Goal: Task Accomplishment & Management: Manage account settings

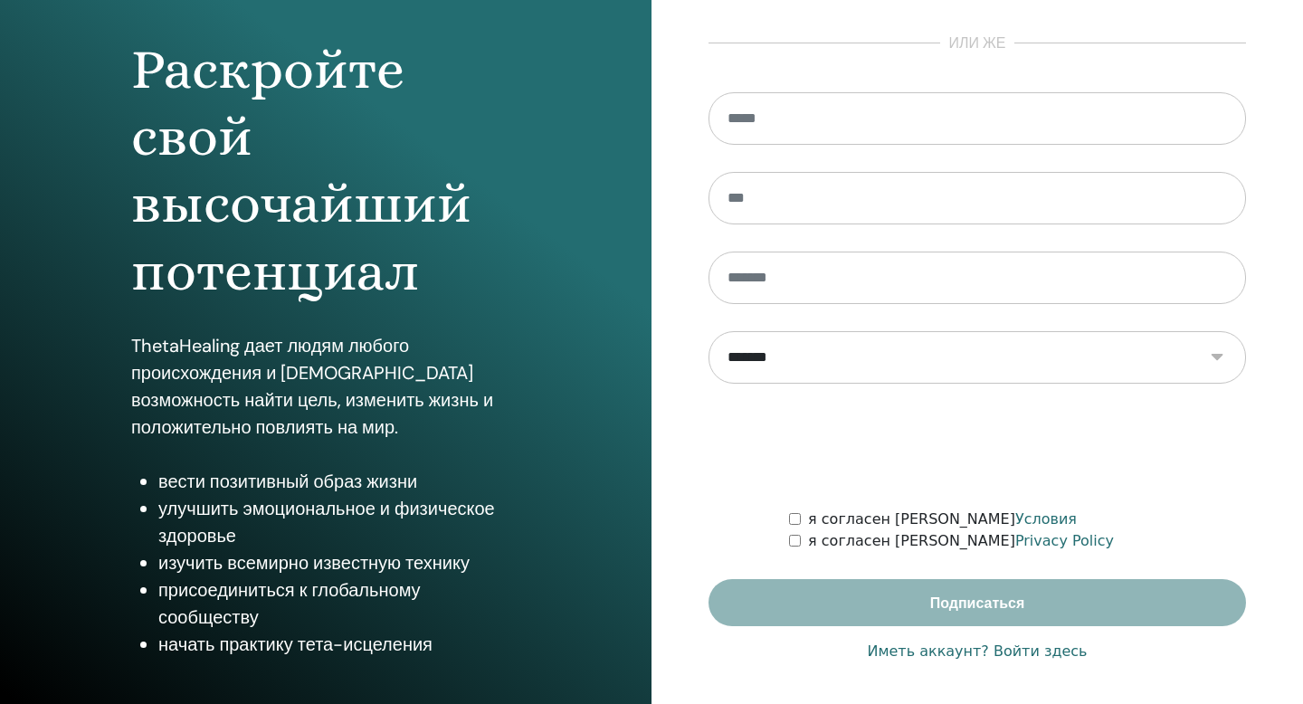
scroll to position [165, 0]
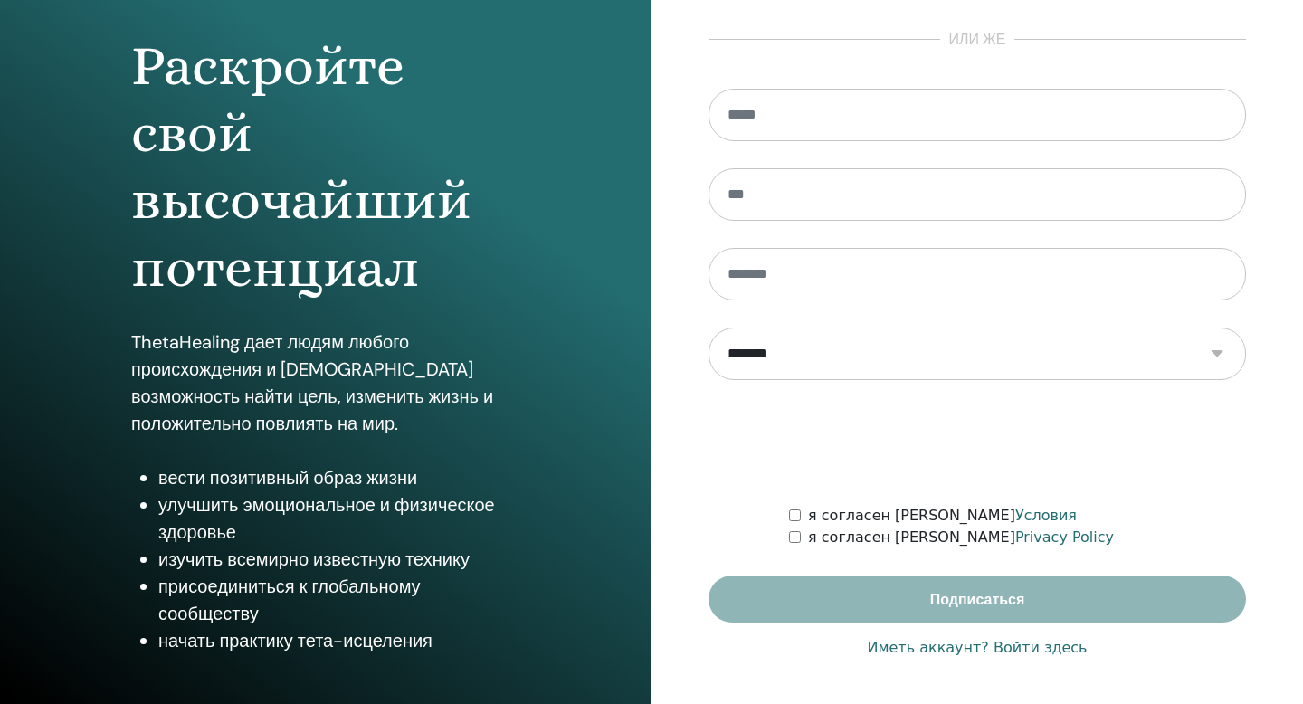
click at [1027, 649] on link "Иметь аккаунт? Войти здесь" at bounding box center [977, 648] width 220 height 22
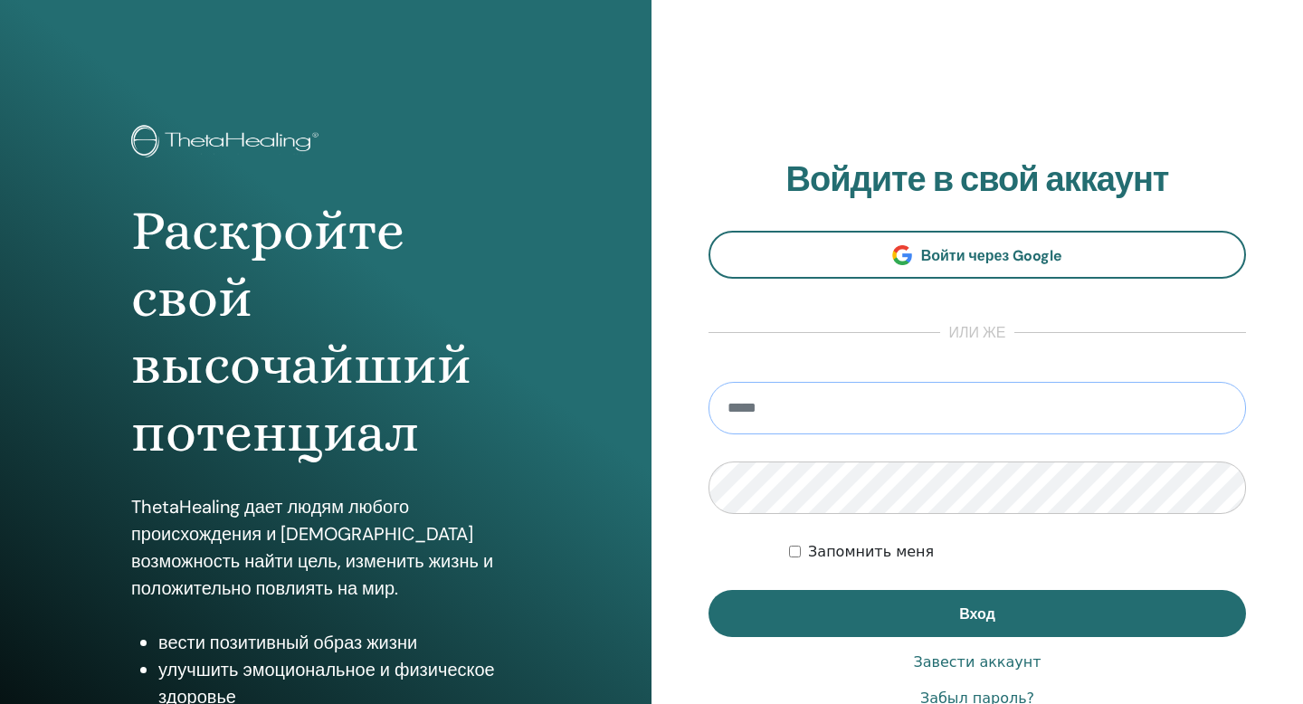
click at [884, 403] on input "email" at bounding box center [976, 408] width 537 height 52
type input "**********"
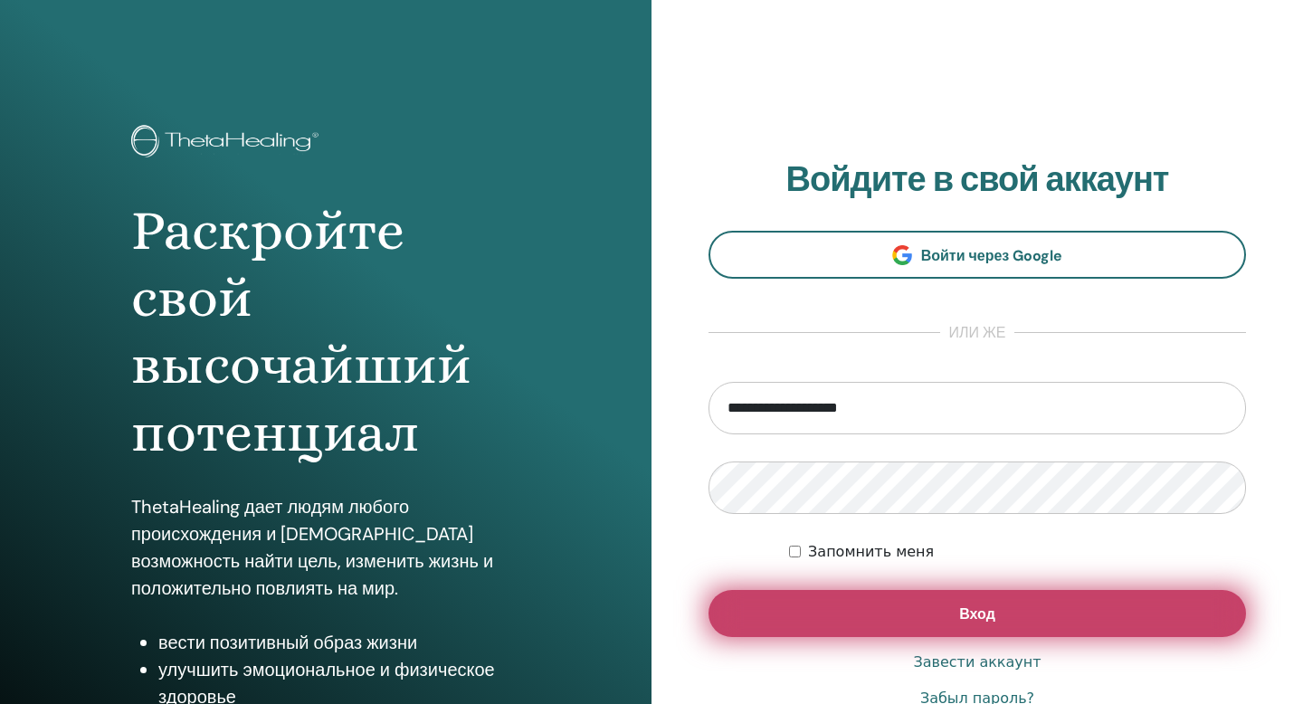
click at [982, 619] on span "Вход" at bounding box center [977, 613] width 36 height 19
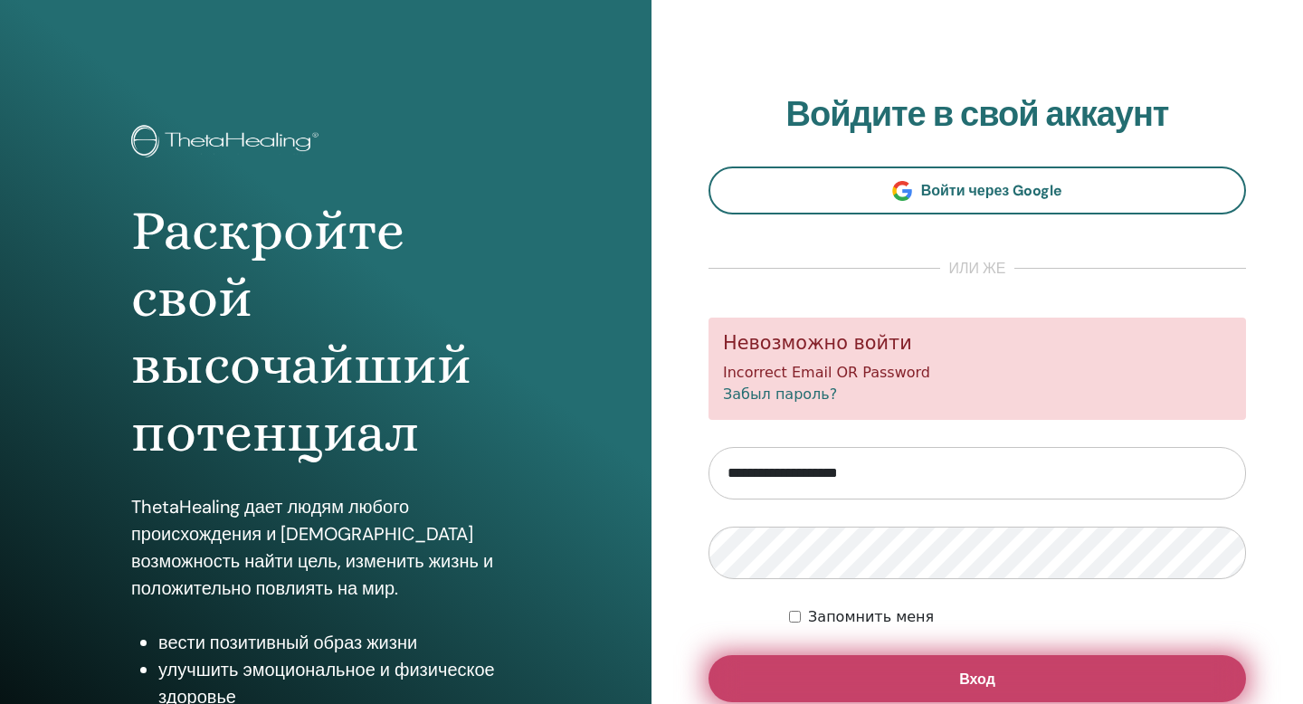
click at [955, 676] on button "Вход" at bounding box center [976, 678] width 537 height 47
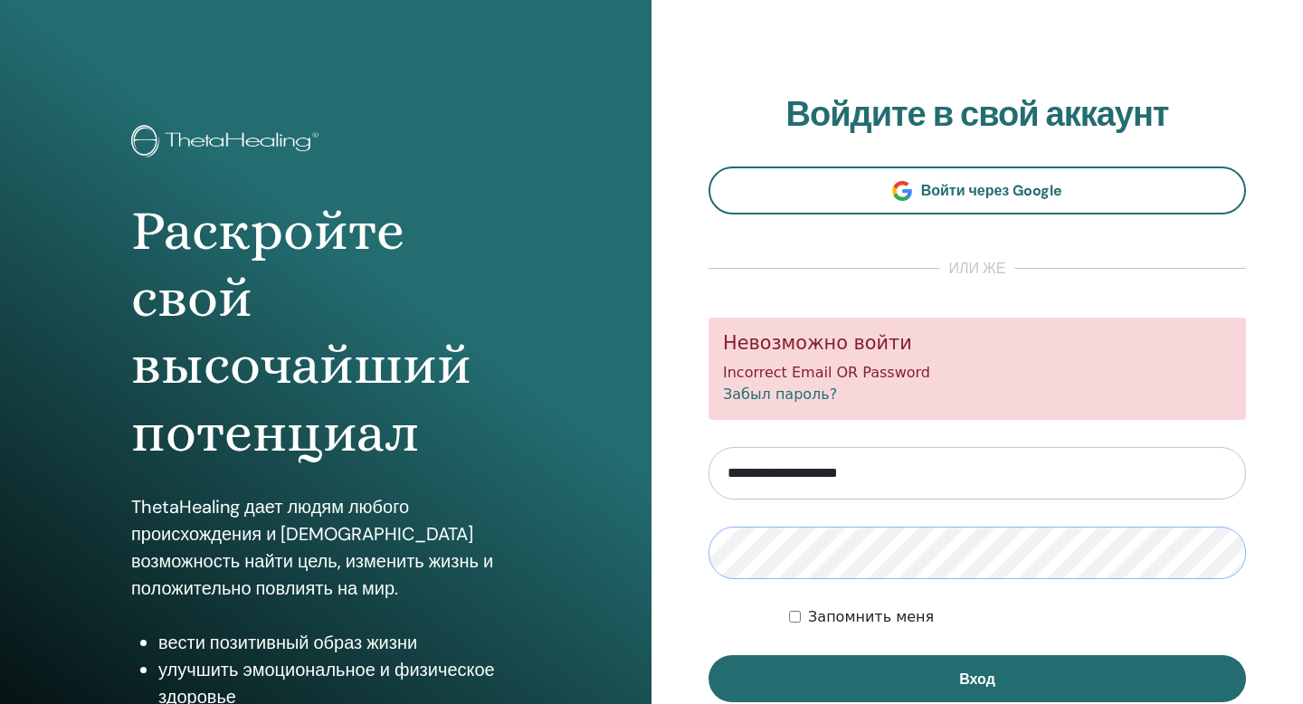
click at [708, 655] on button "Вход" at bounding box center [976, 678] width 537 height 47
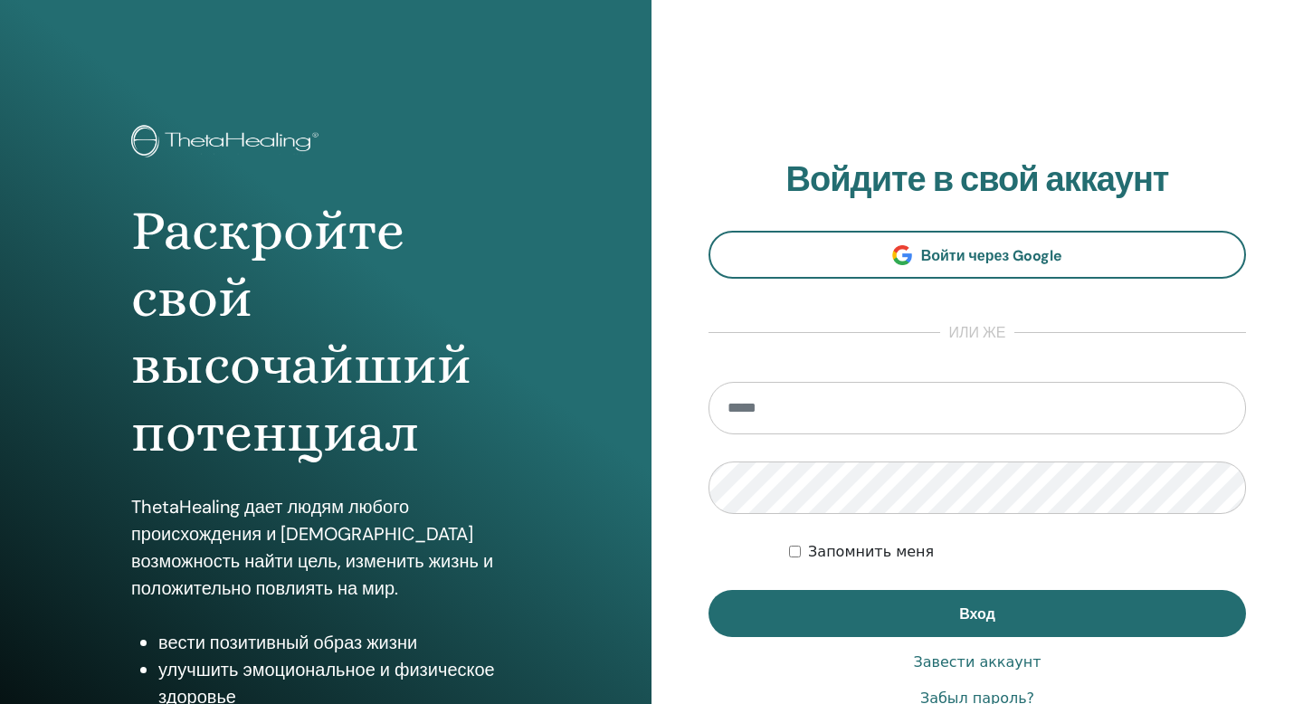
click at [834, 412] on input "email" at bounding box center [976, 408] width 537 height 52
type input "**********"
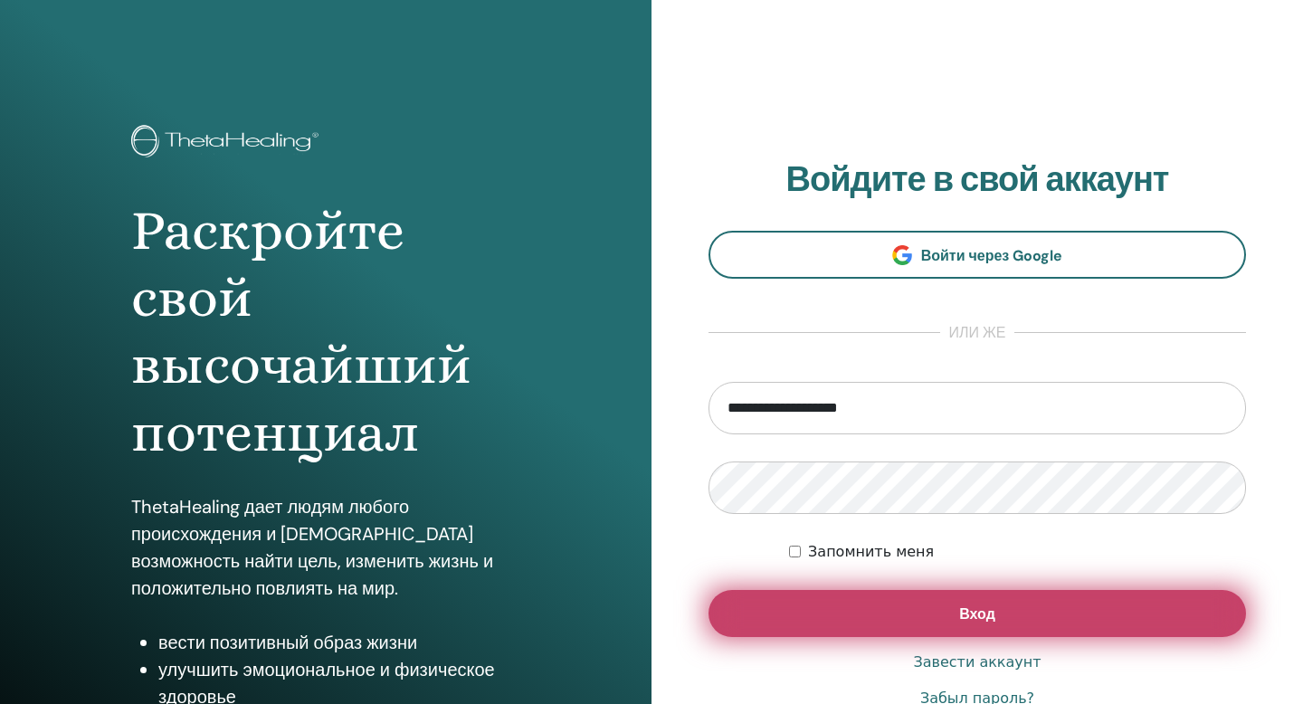
click at [953, 625] on button "Вход" at bounding box center [976, 613] width 537 height 47
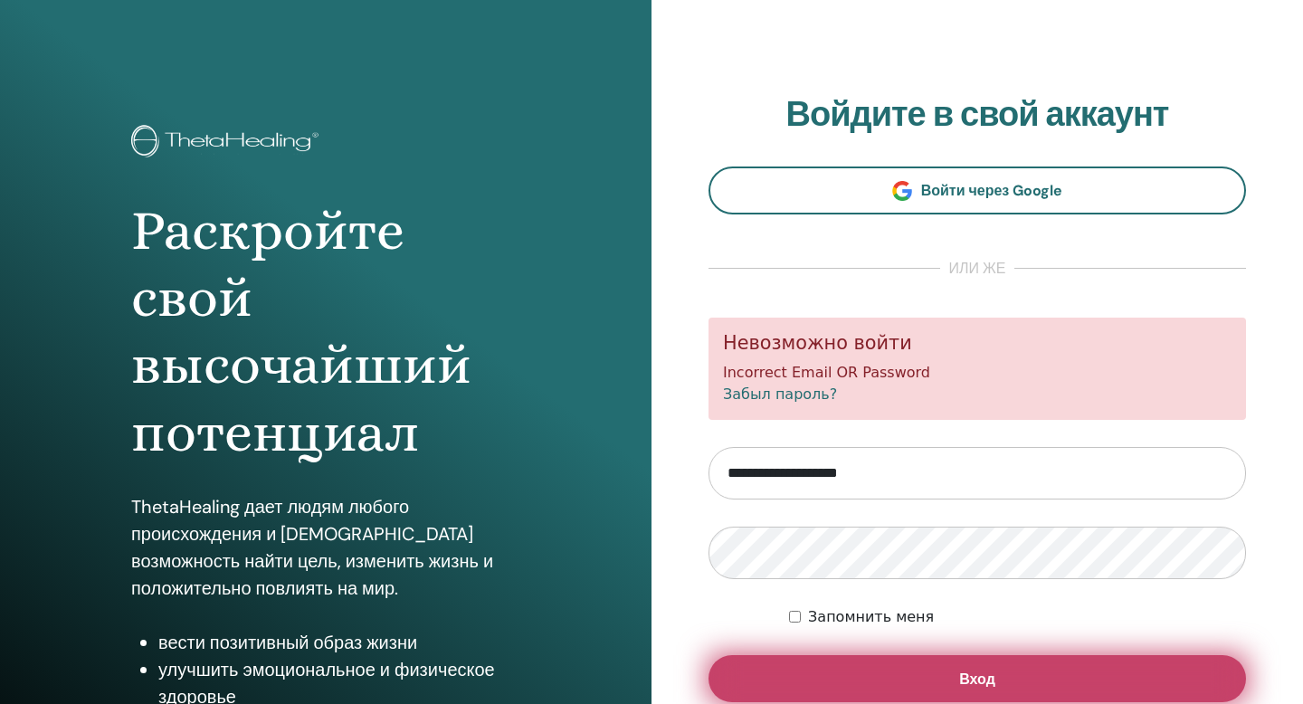
click at [1033, 688] on button "Вход" at bounding box center [976, 678] width 537 height 47
click at [1003, 686] on button "Вход" at bounding box center [976, 678] width 537 height 47
click at [987, 686] on span "Вход" at bounding box center [977, 678] width 36 height 19
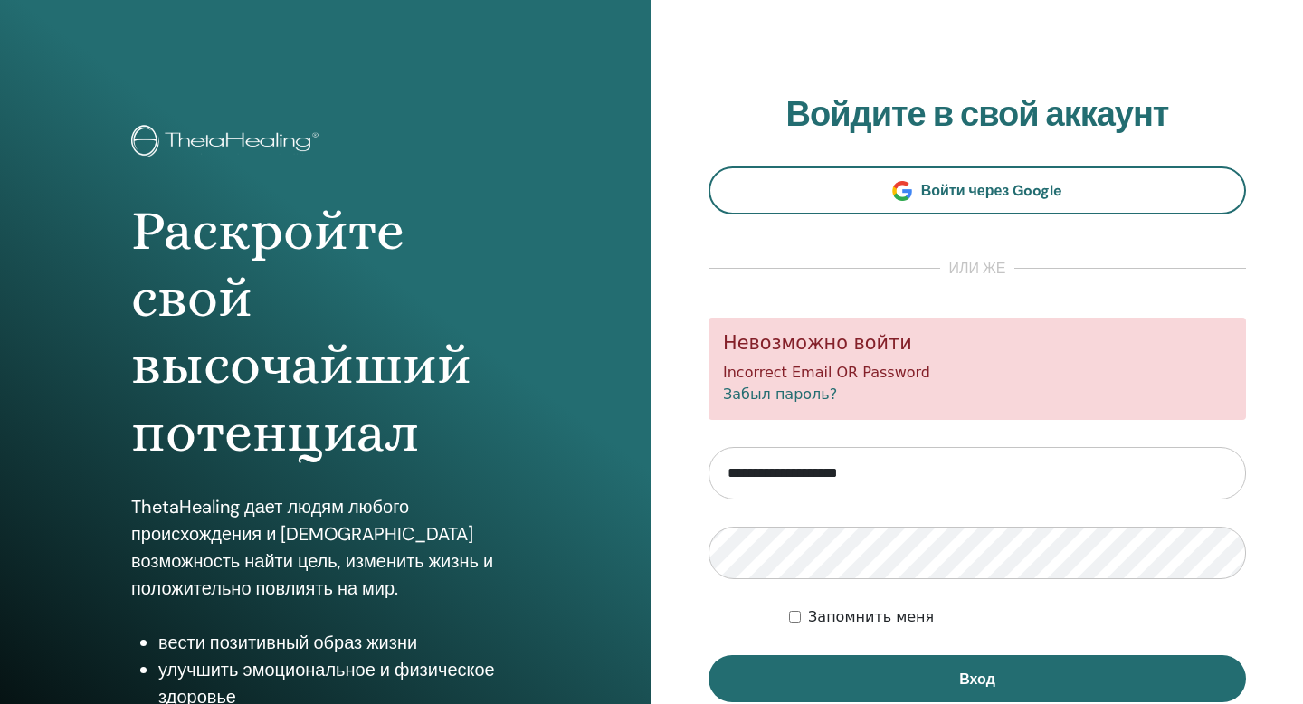
scroll to position [37, 0]
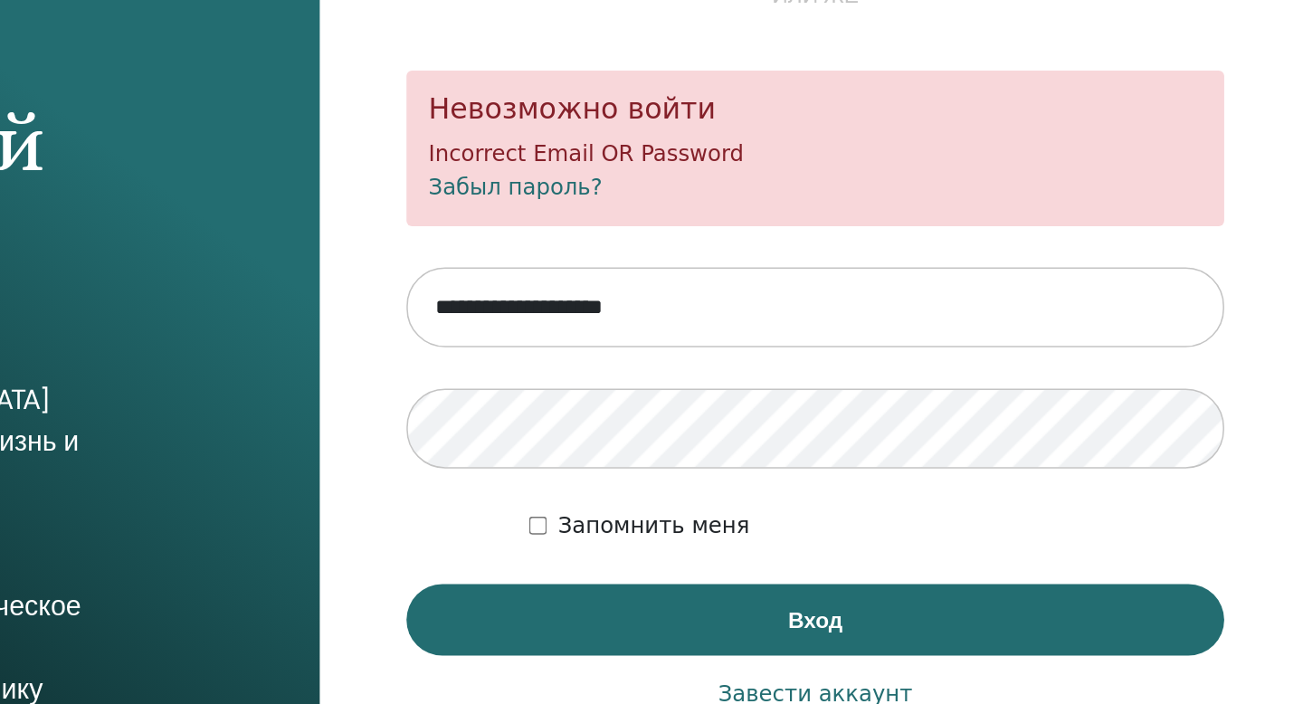
click at [787, 362] on link "Забыл пароль?" at bounding box center [780, 356] width 114 height 17
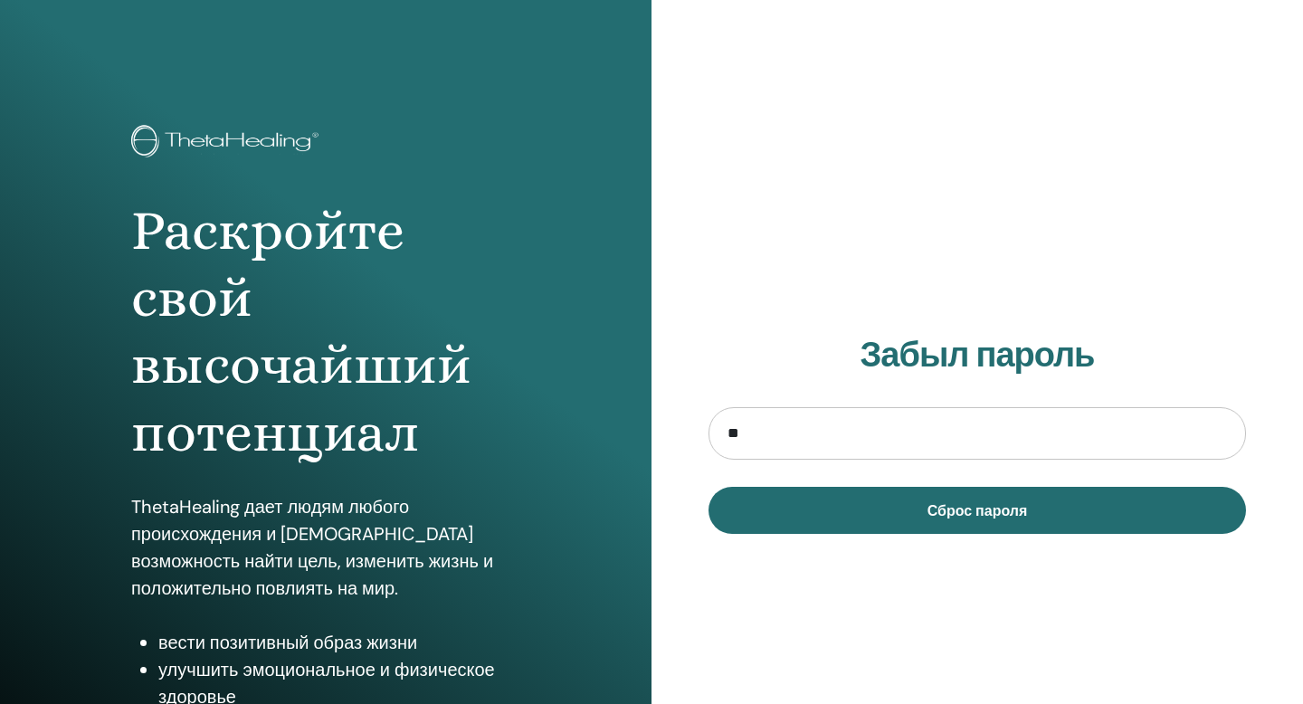
click at [837, 446] on input "**" at bounding box center [976, 433] width 537 height 52
type input "**********"
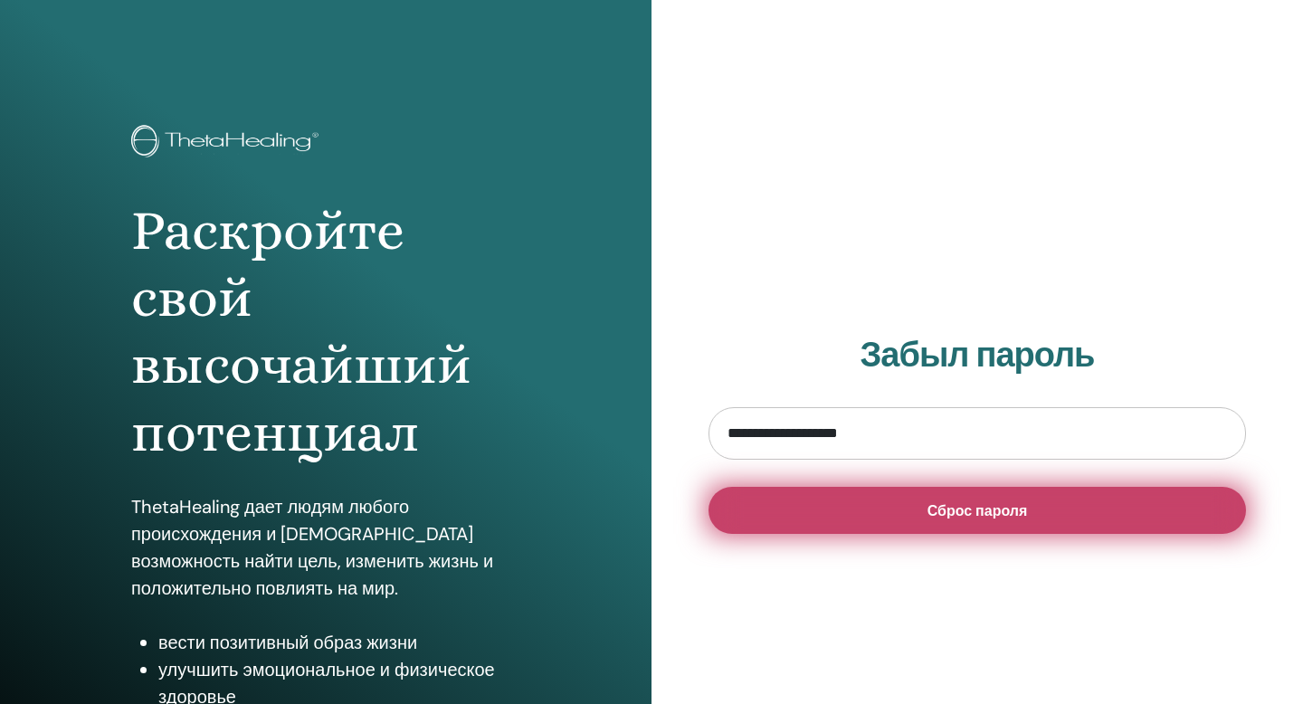
click at [920, 512] on button "Сброс пароля" at bounding box center [976, 510] width 537 height 47
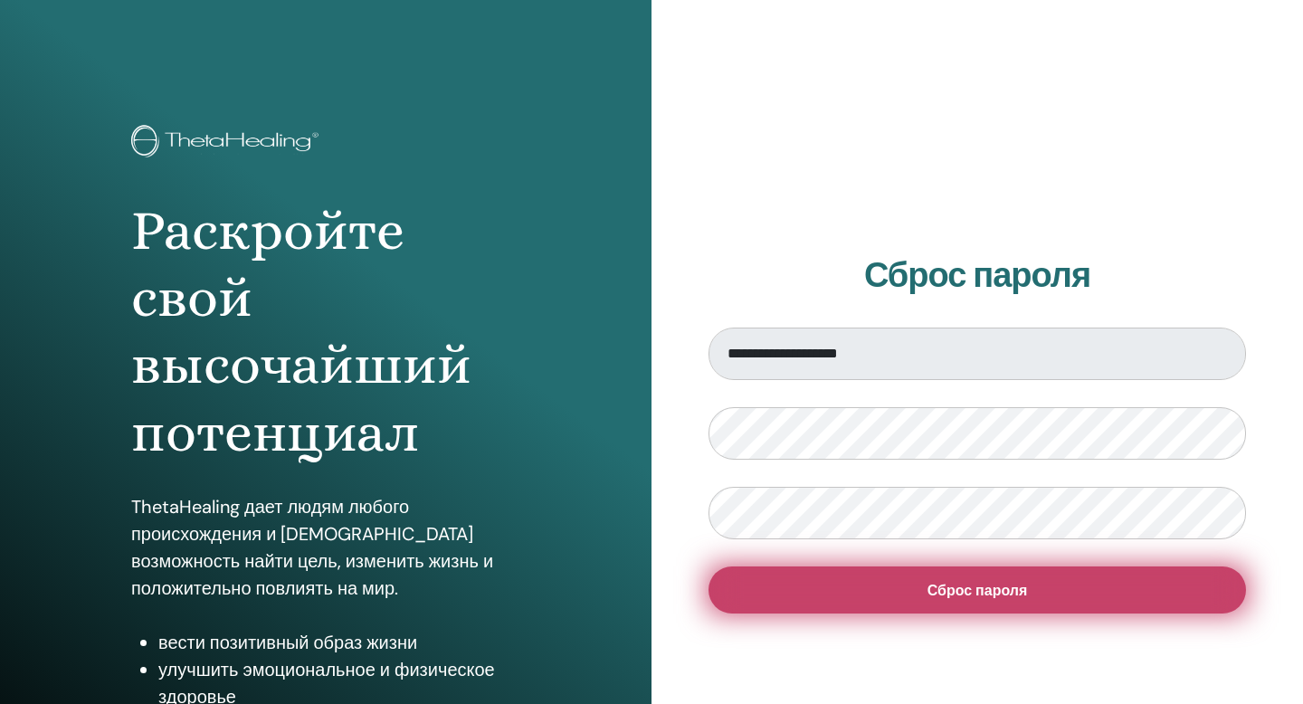
click at [871, 602] on button "Сброс пароля" at bounding box center [976, 589] width 537 height 47
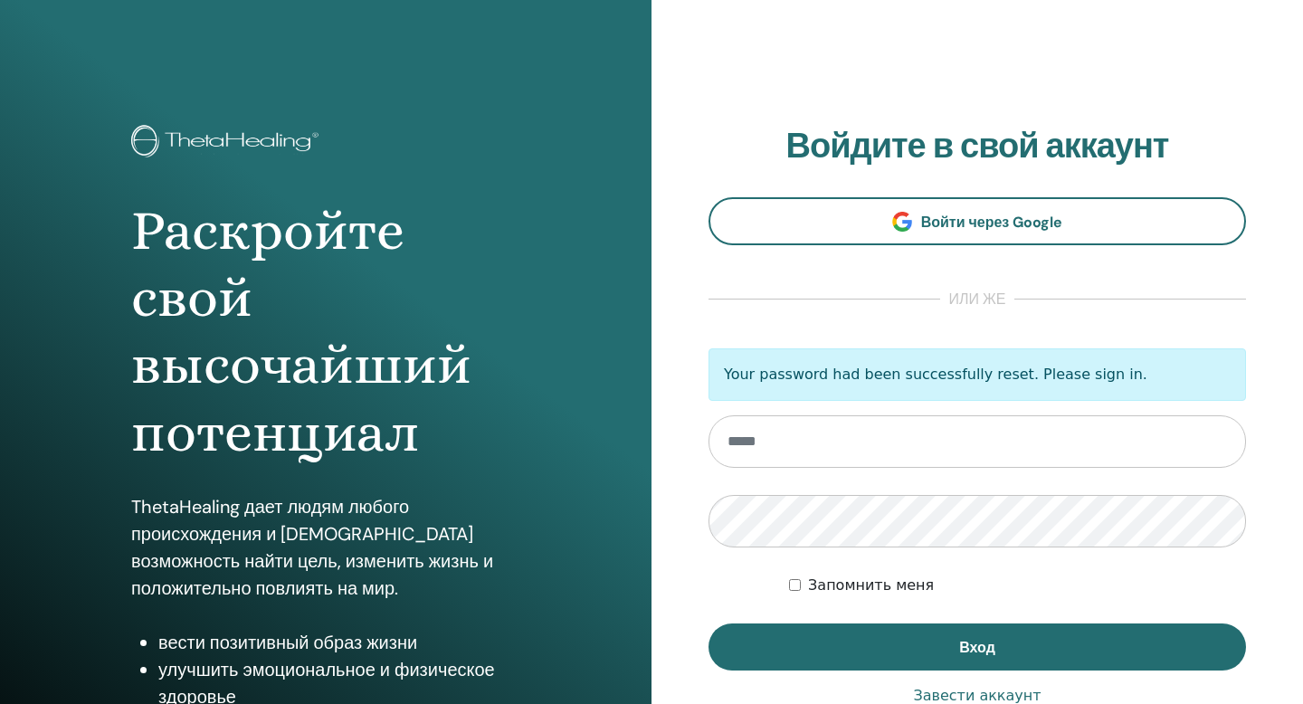
click at [812, 461] on input "email" at bounding box center [976, 441] width 537 height 52
type input "**********"
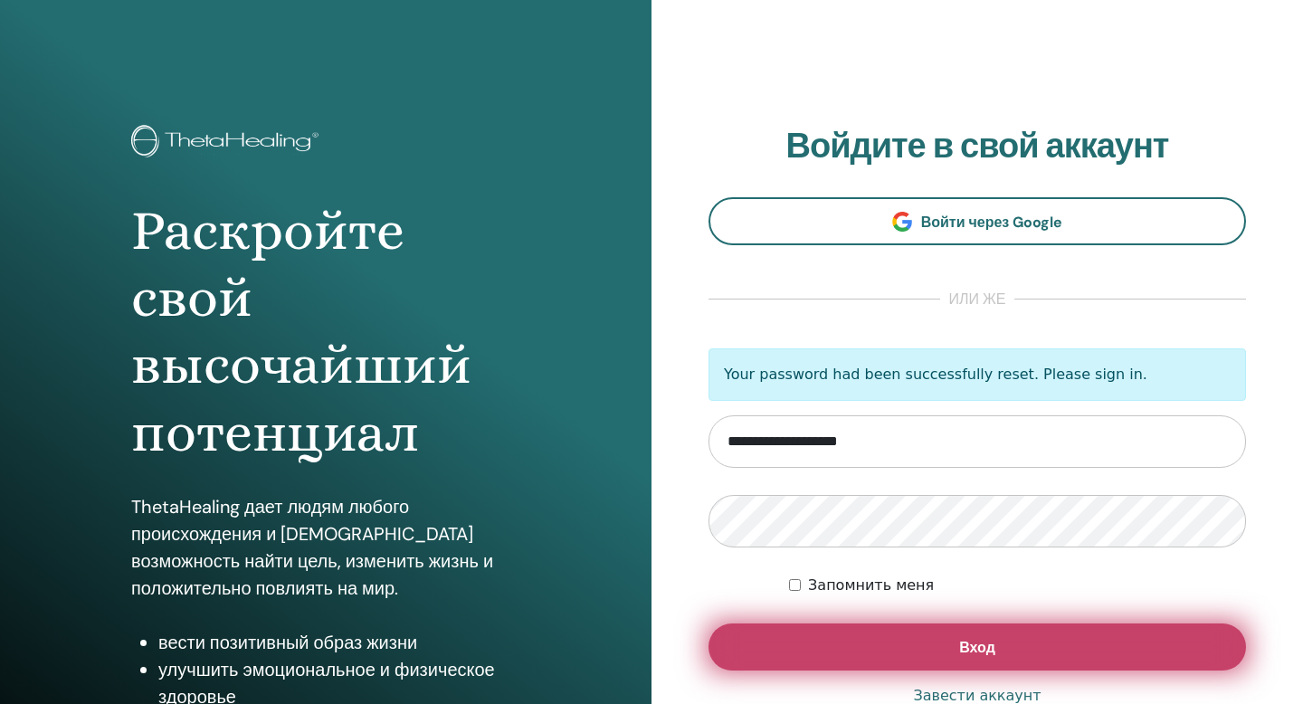
click at [938, 646] on button "Вход" at bounding box center [976, 646] width 537 height 47
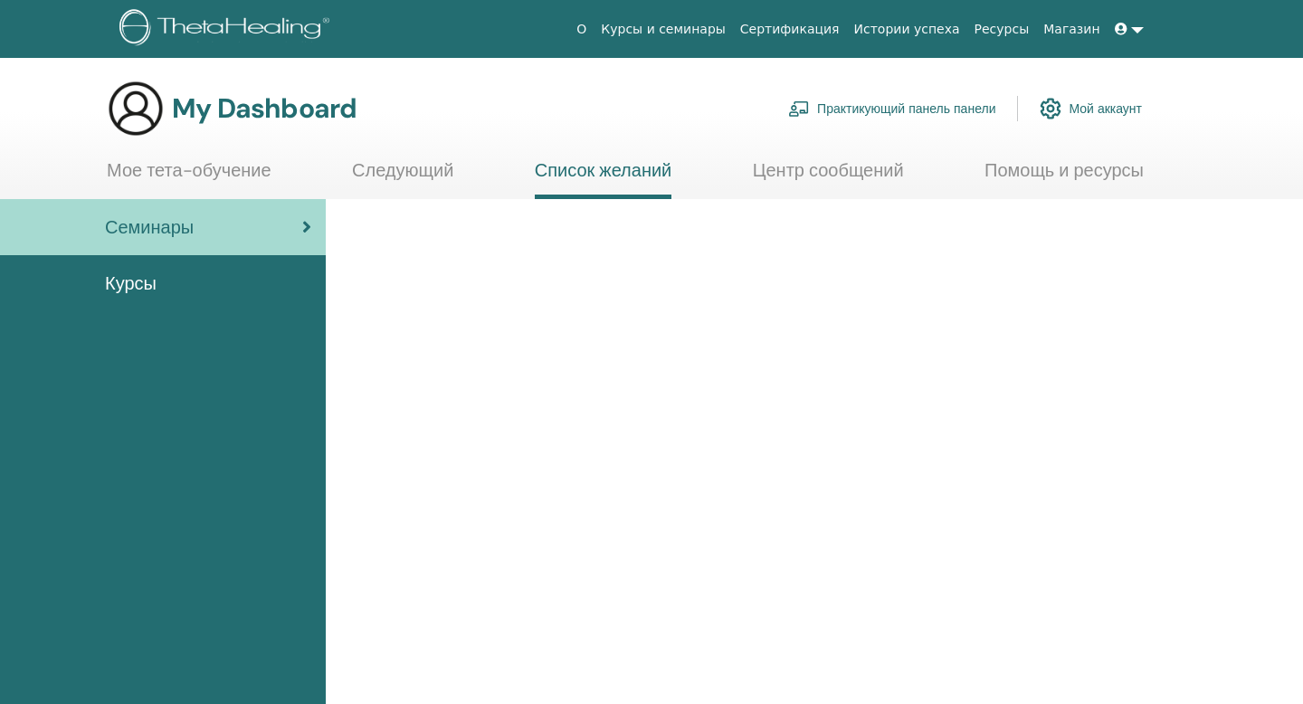
click at [217, 174] on link "Мое тета-обучение" at bounding box center [189, 176] width 165 height 35
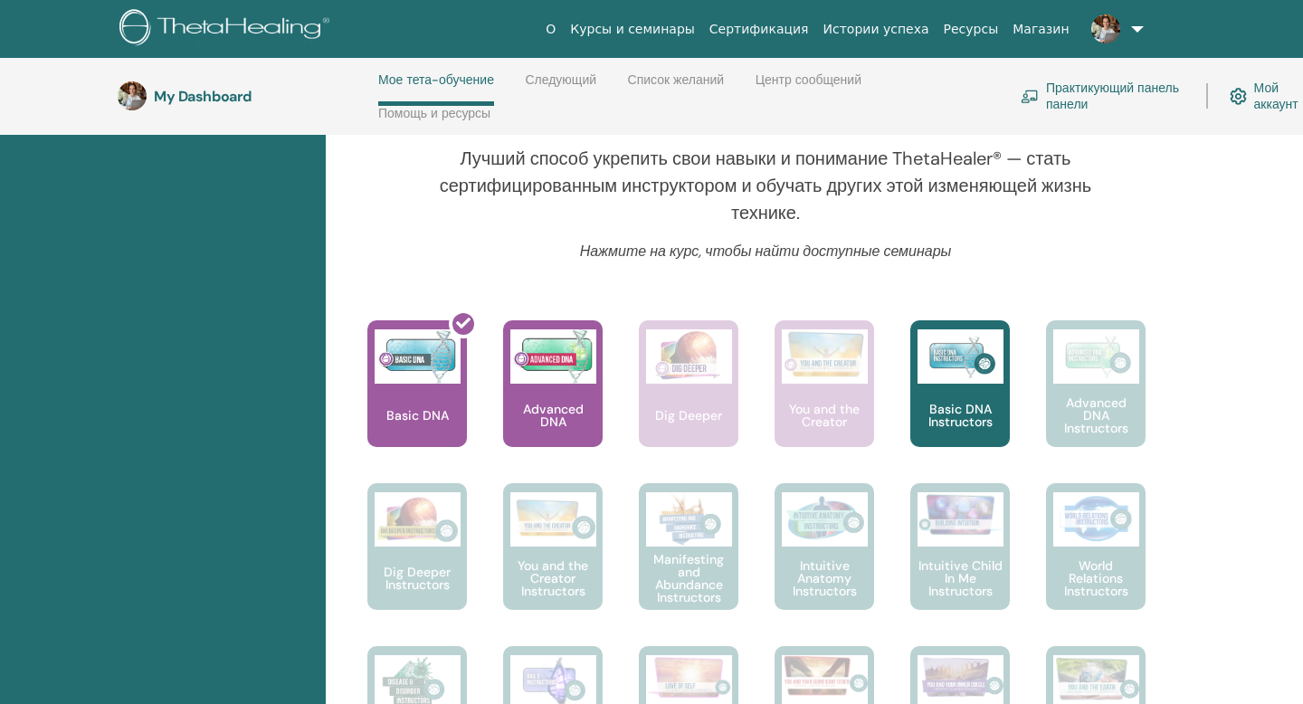
scroll to position [632, 0]
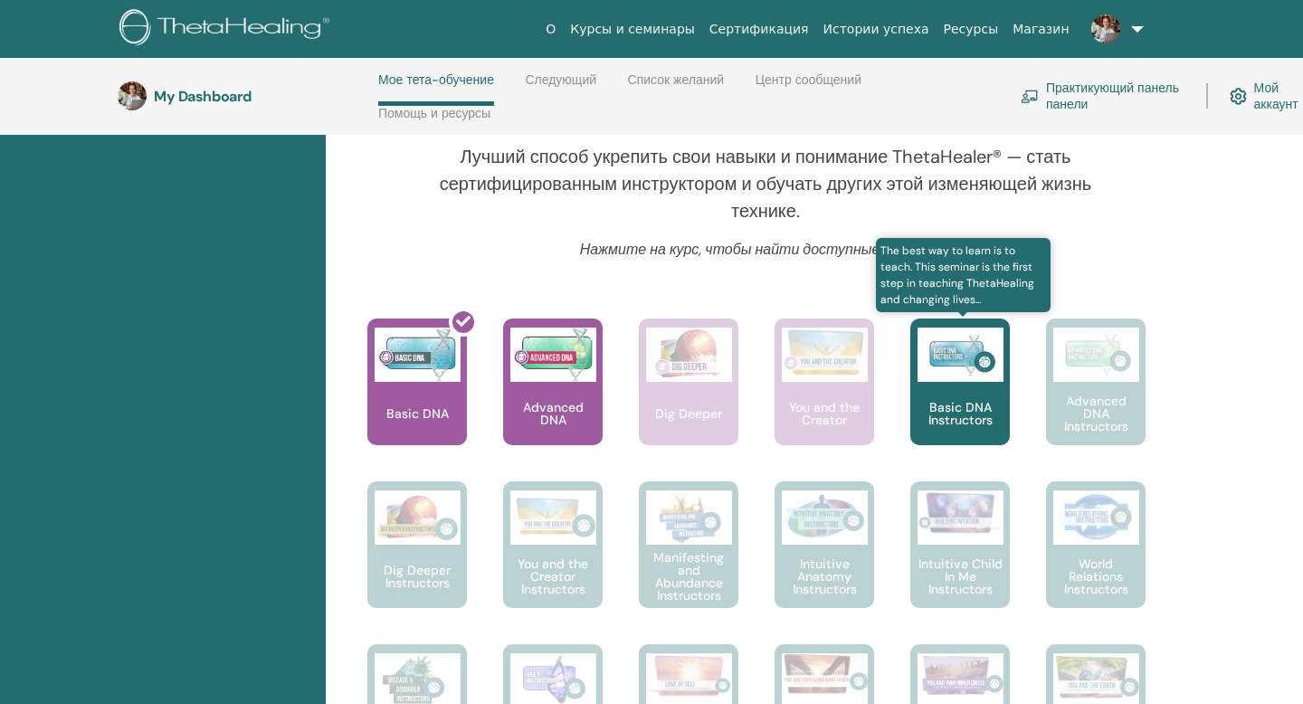
click at [956, 417] on p "Basic DNA Instructors" at bounding box center [960, 413] width 100 height 25
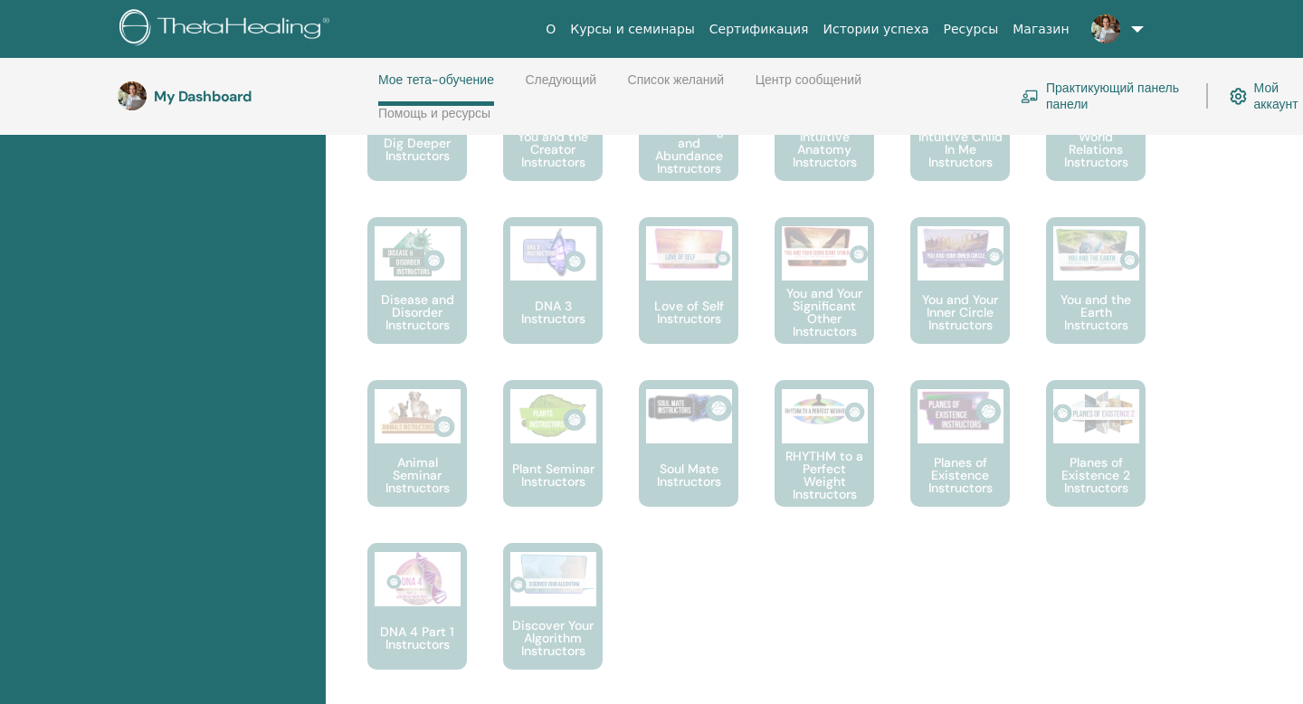
scroll to position [1045, 0]
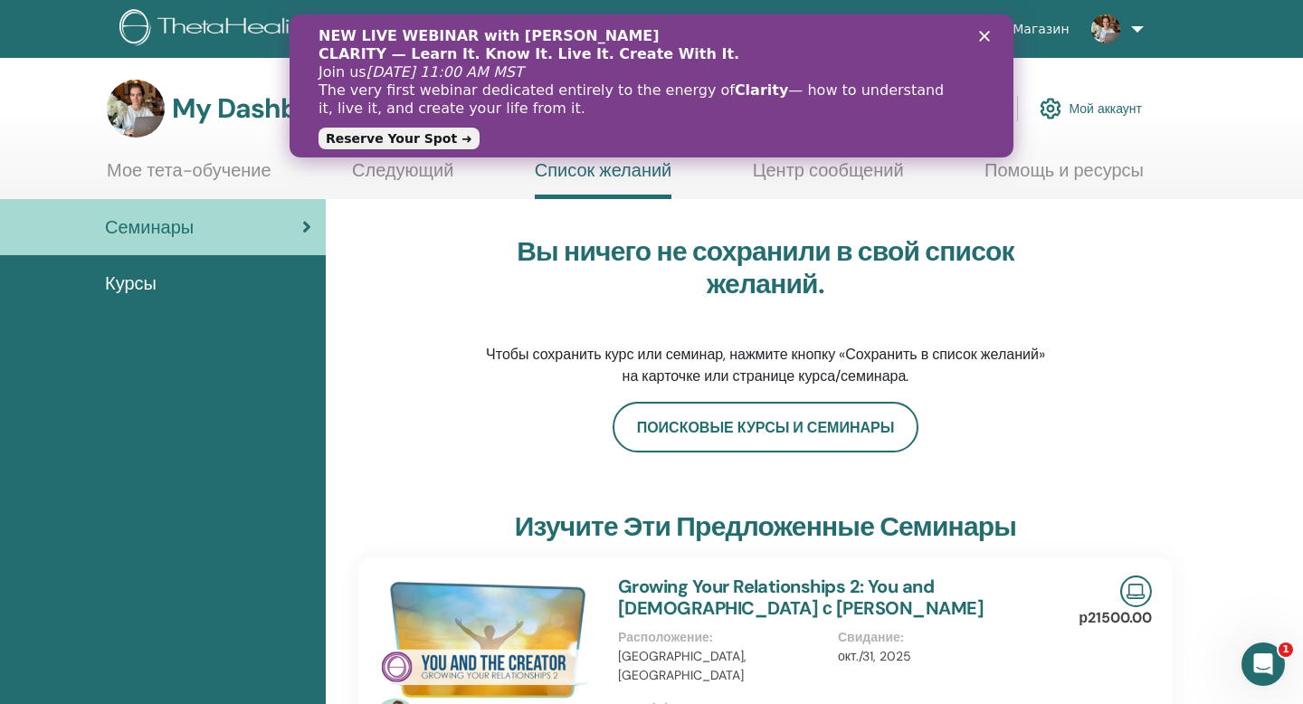
click at [216, 232] on div "Семинары" at bounding box center [162, 227] width 297 height 27
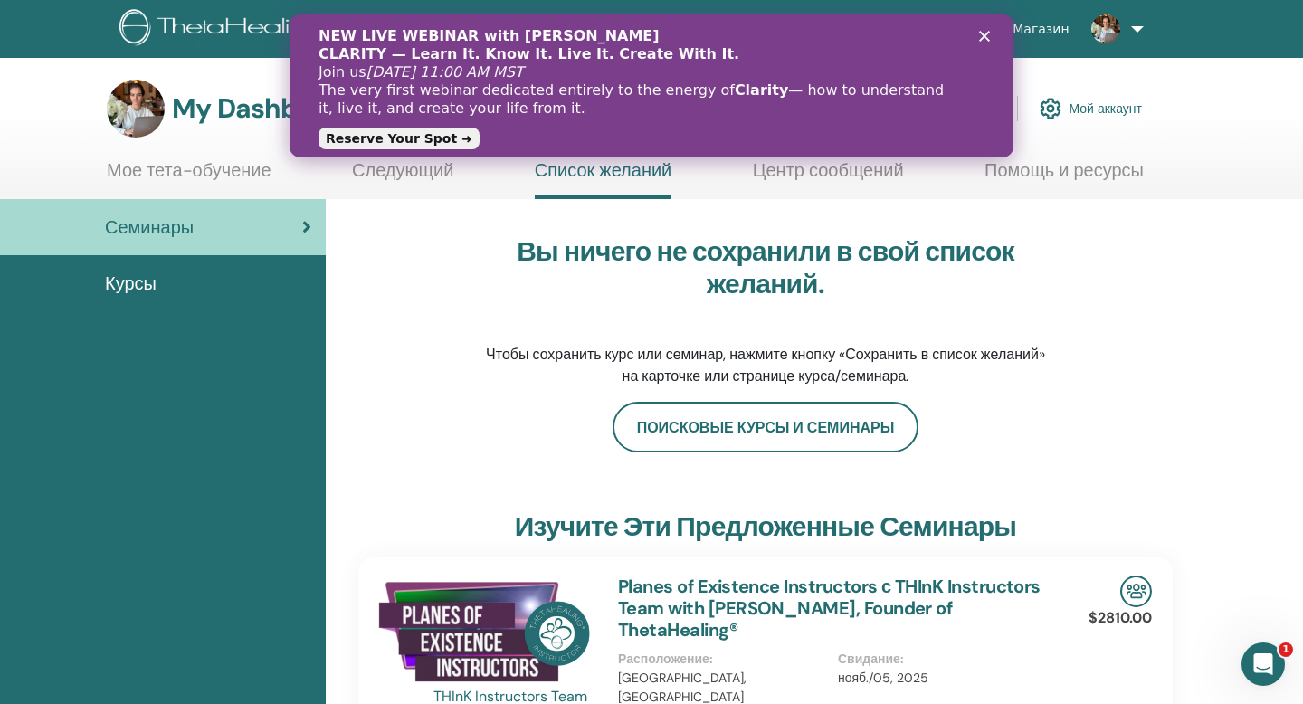
click at [146, 283] on span "Курсы" at bounding box center [131, 283] width 52 height 27
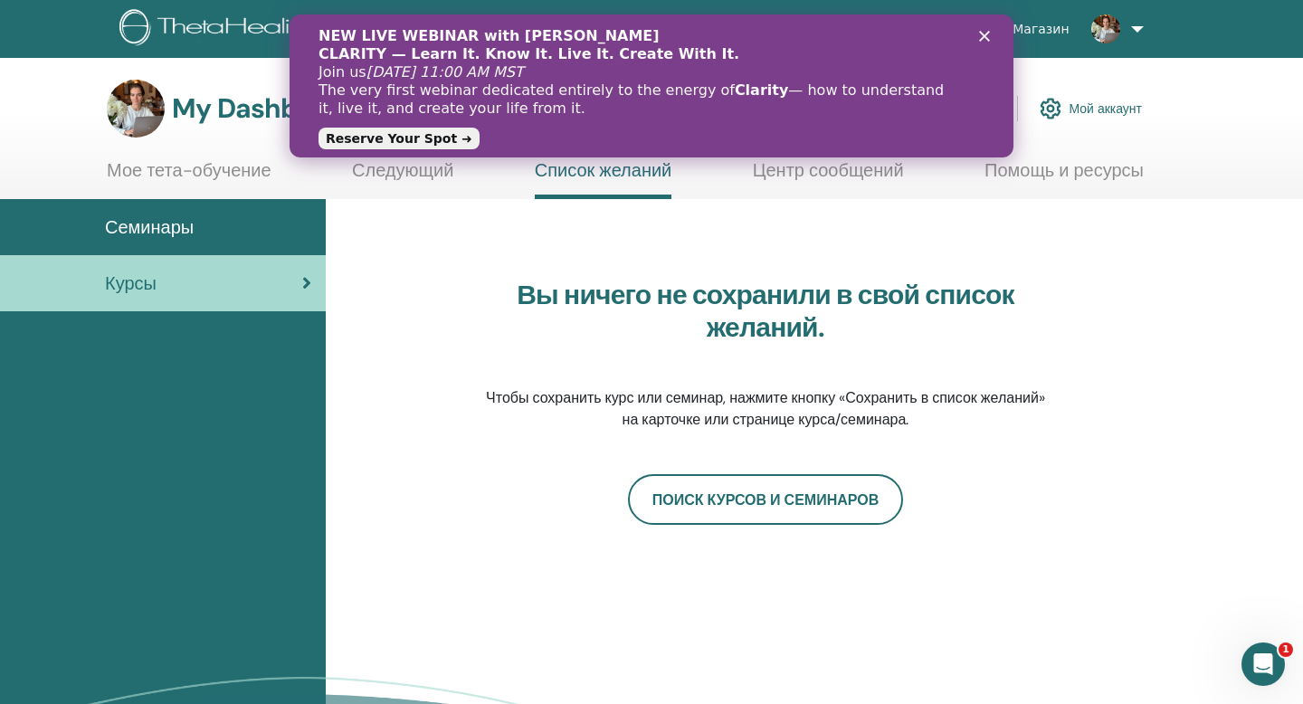
click at [204, 170] on link "Мое тета-обучение" at bounding box center [189, 176] width 165 height 35
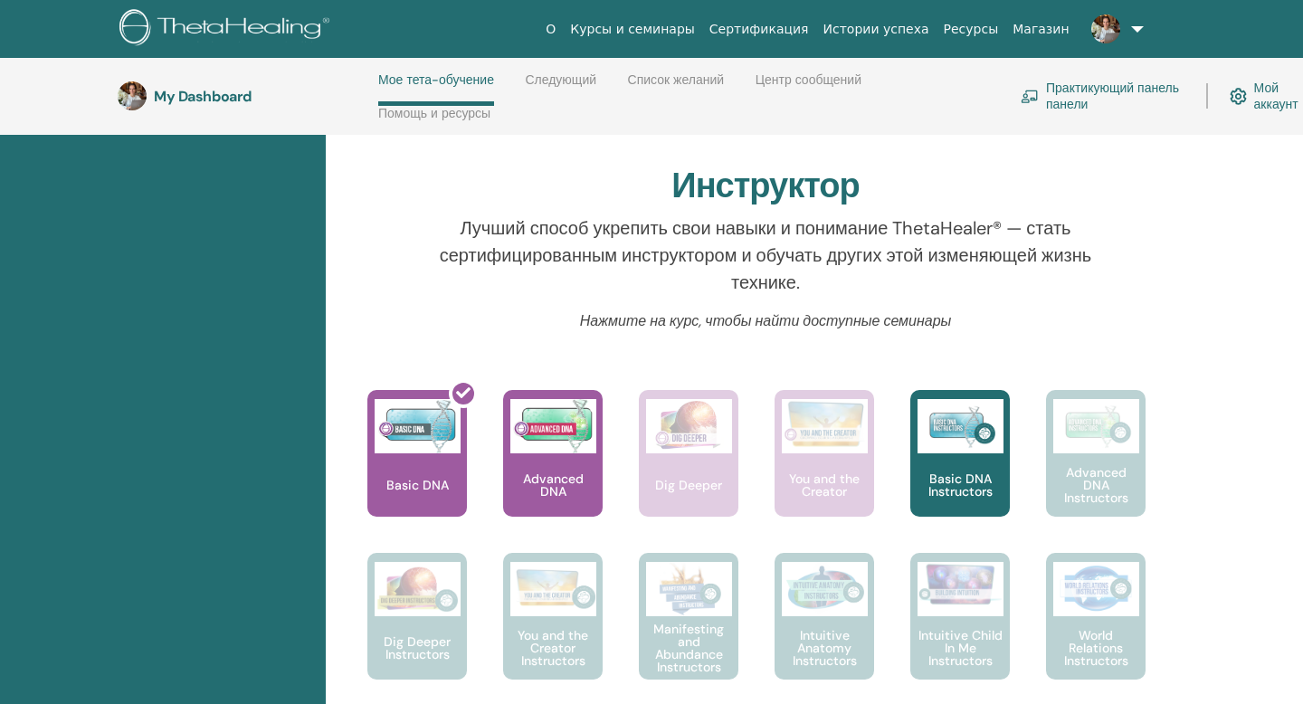
scroll to position [680, 0]
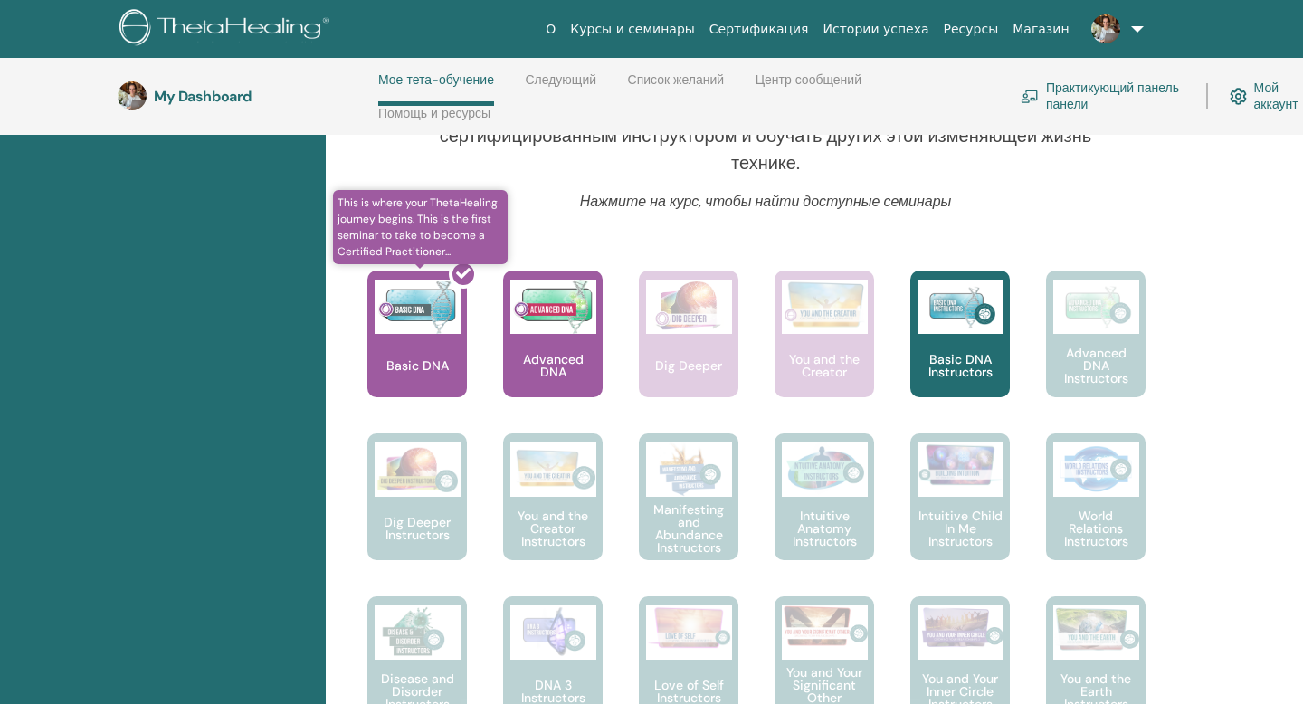
click at [422, 356] on div at bounding box center [428, 341] width 100 height 163
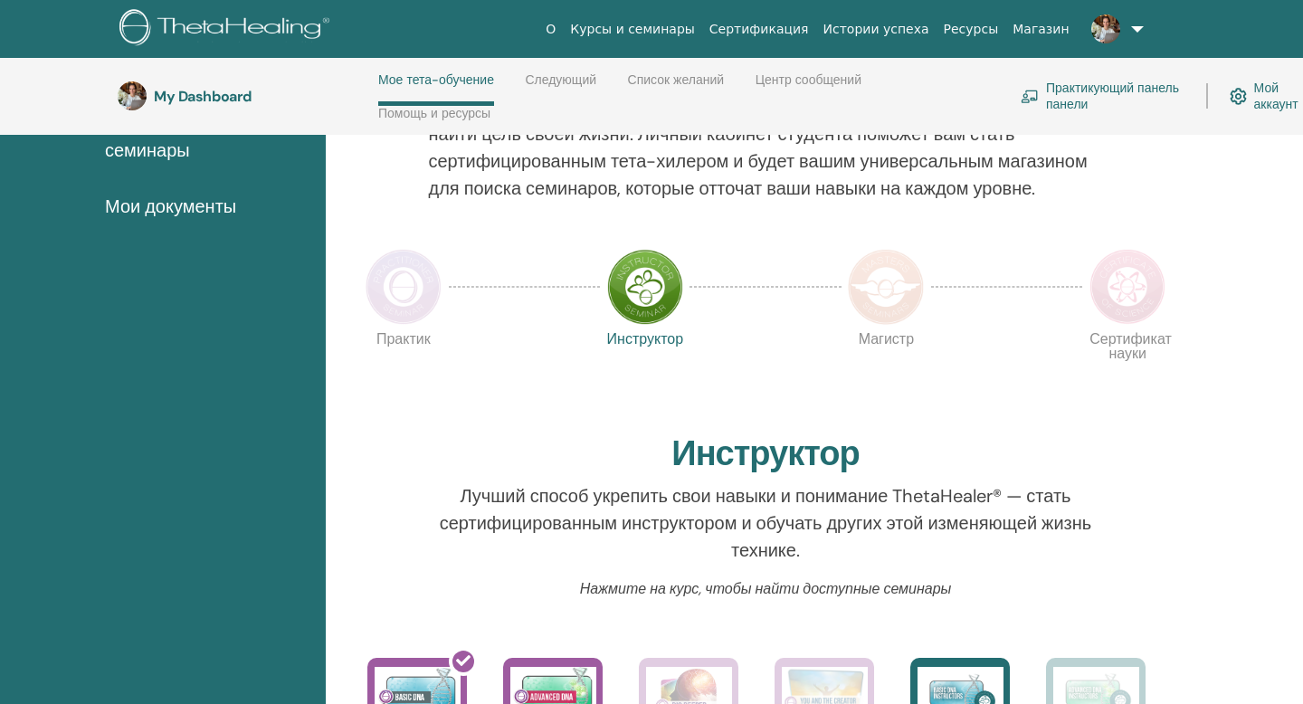
scroll to position [278, 0]
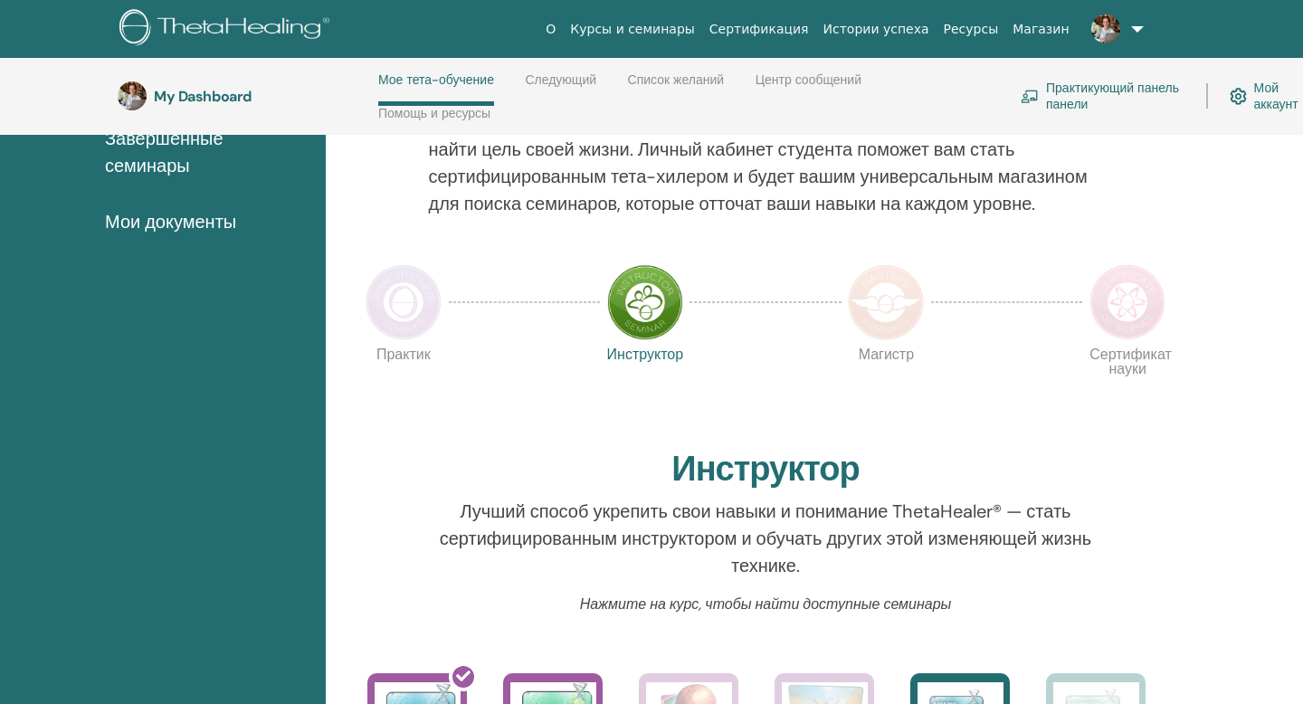
click at [642, 308] on img at bounding box center [645, 302] width 76 height 76
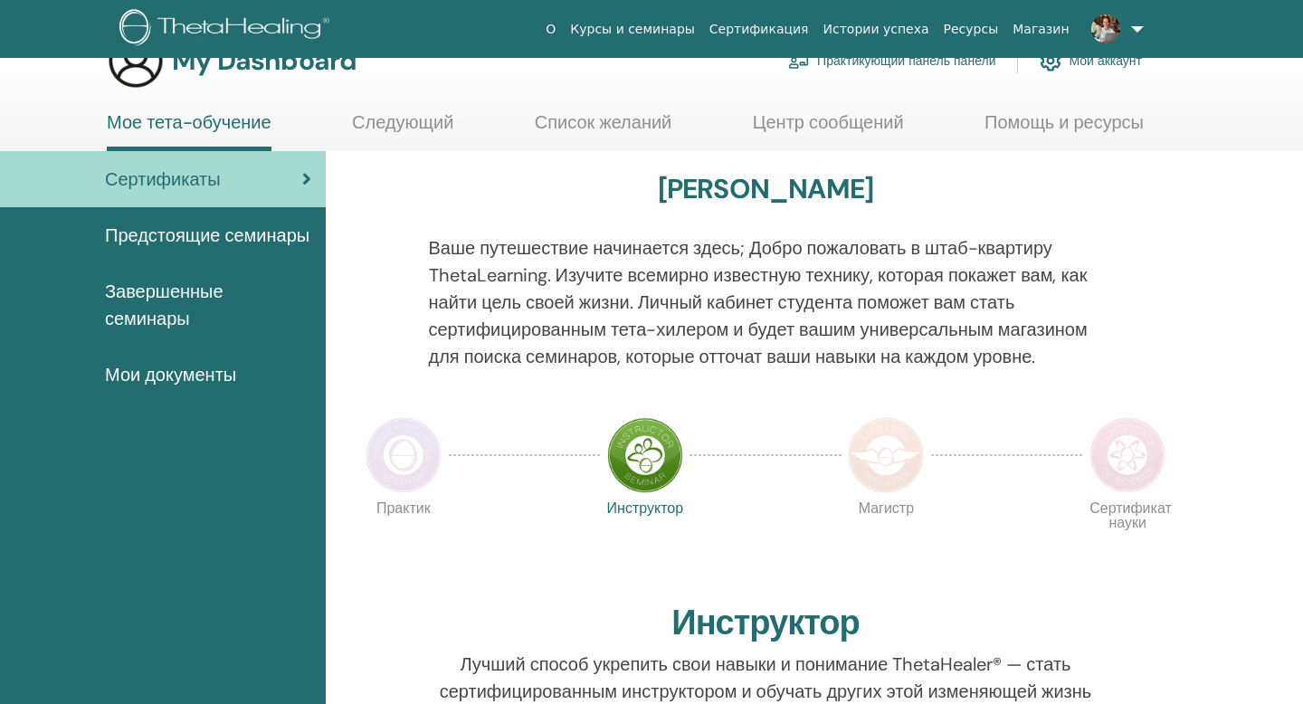
scroll to position [43, 0]
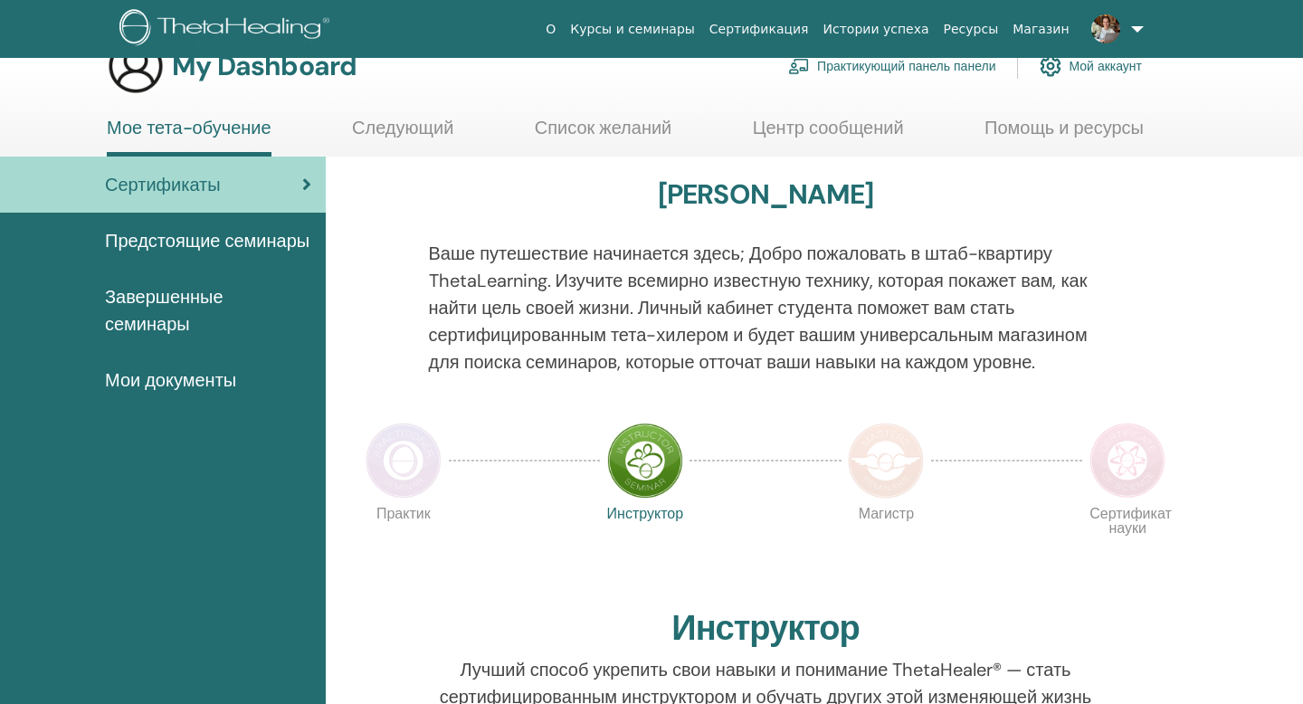
click at [153, 337] on span "Завершенные семинары" at bounding box center [208, 310] width 206 height 54
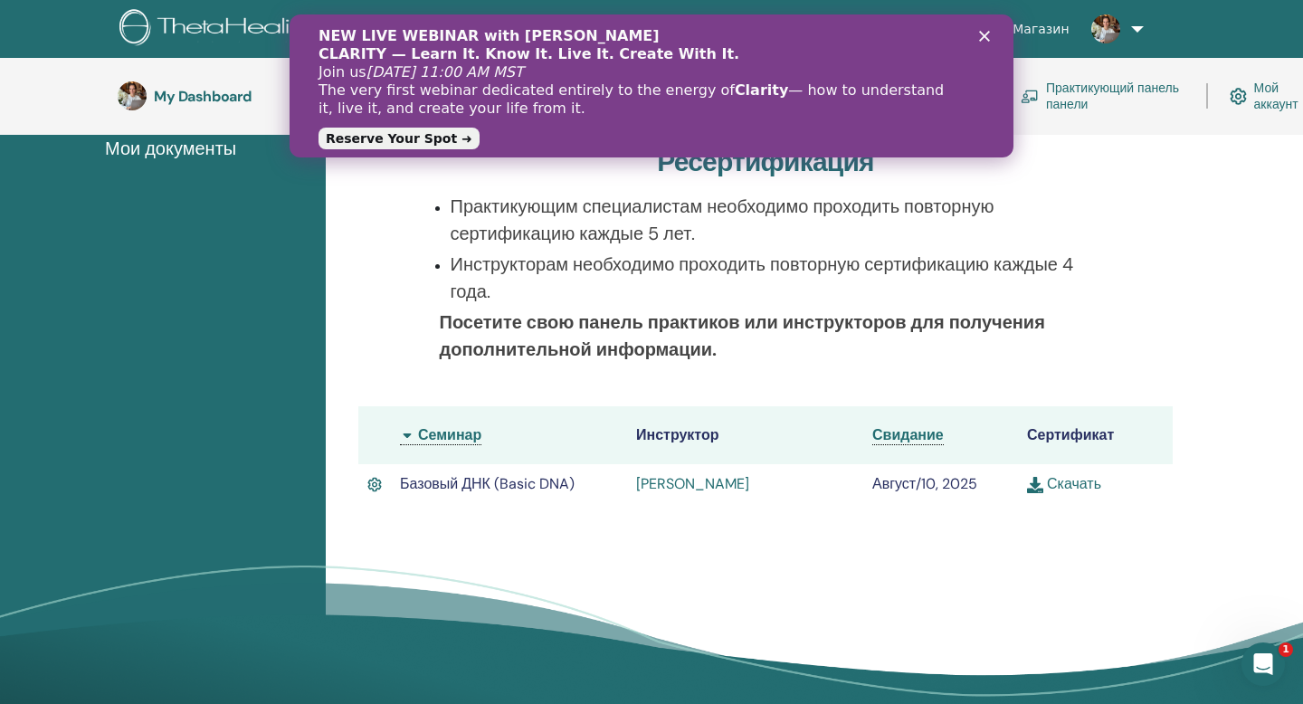
click at [1074, 487] on link "Скачать" at bounding box center [1064, 483] width 74 height 19
drag, startPoint x: 502, startPoint y: 111, endPoint x: 318, endPoint y: 43, distance: 196.9
click at [318, 43] on div "NEW LIVE WEBINAR with [PERSON_NAME] CLARITY — Learn It. Know It. Live It. Creat…" at bounding box center [636, 72] width 637 height 90
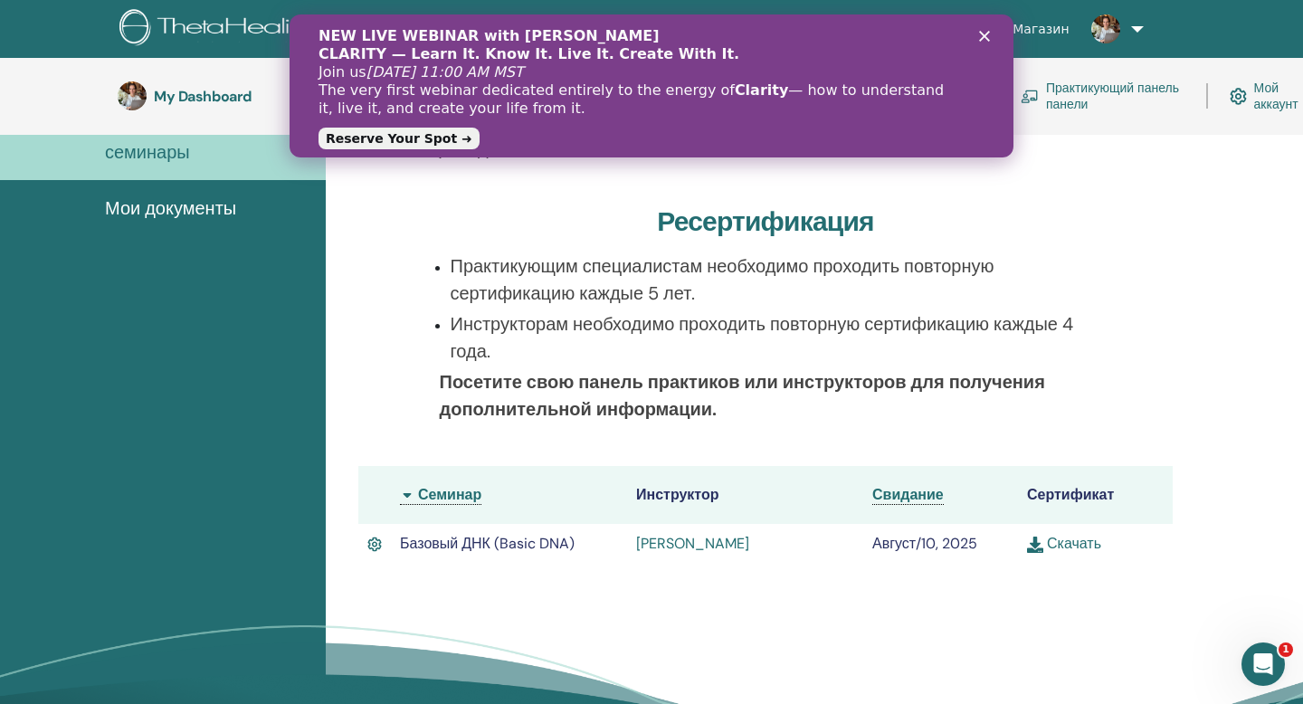
scroll to position [279, 0]
